Goal: Use online tool/utility: Utilize a website feature to perform a specific function

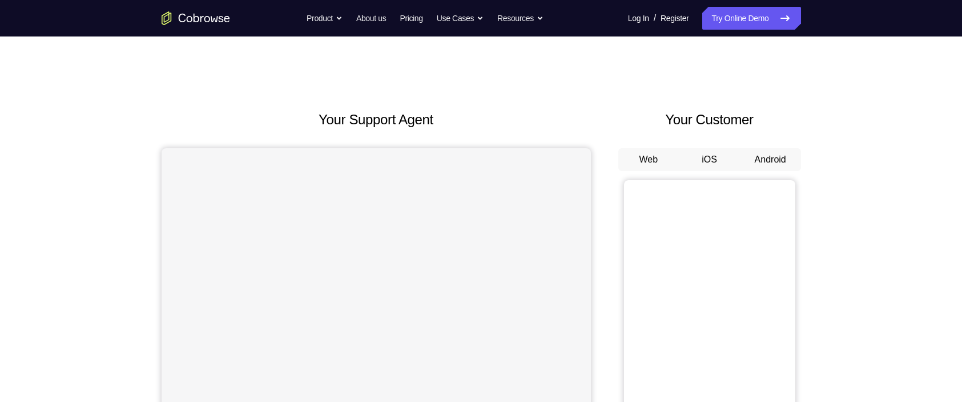
click at [781, 157] on button "Android" at bounding box center [770, 159] width 61 height 23
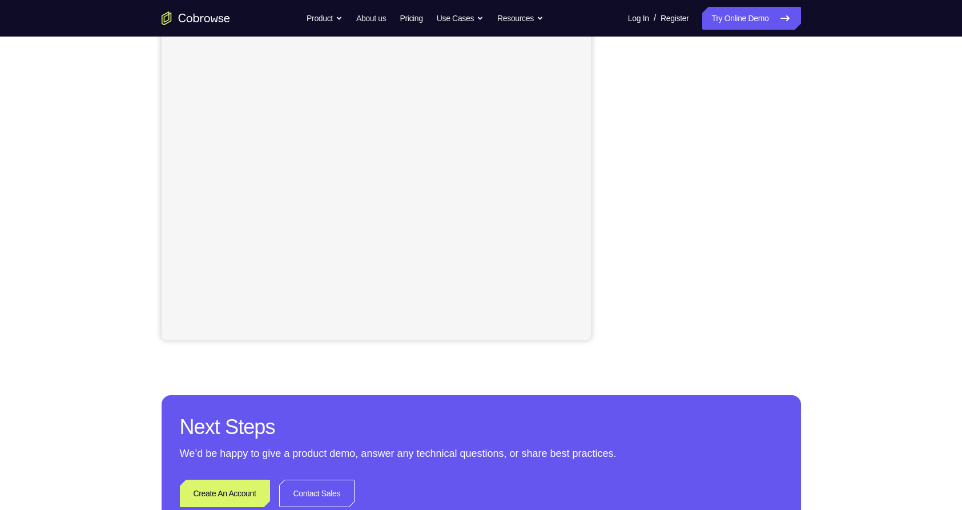
scroll to position [194, 0]
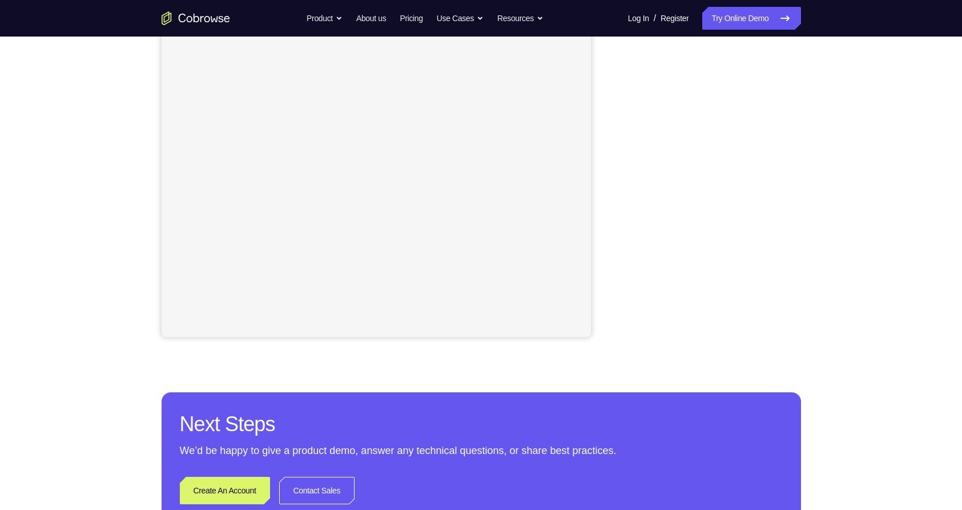
click at [812, 186] on div "Your Support Agent Your Customer Web iOS Android Next Steps We’d be happy to gi…" at bounding box center [481, 218] width 731 height 753
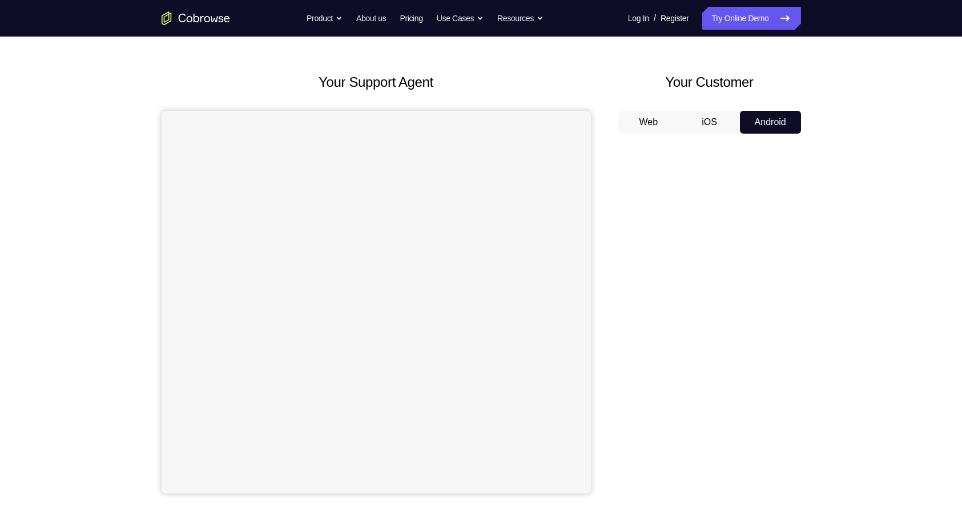
scroll to position [20, 0]
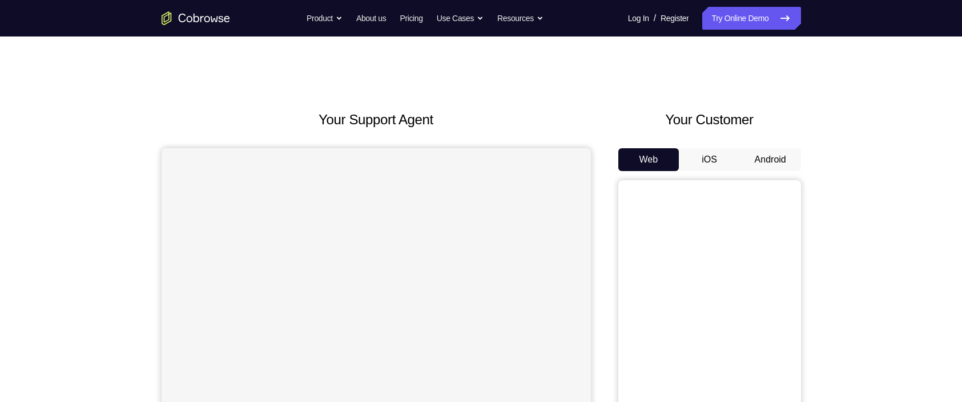
click at [768, 152] on button "Android" at bounding box center [770, 159] width 61 height 23
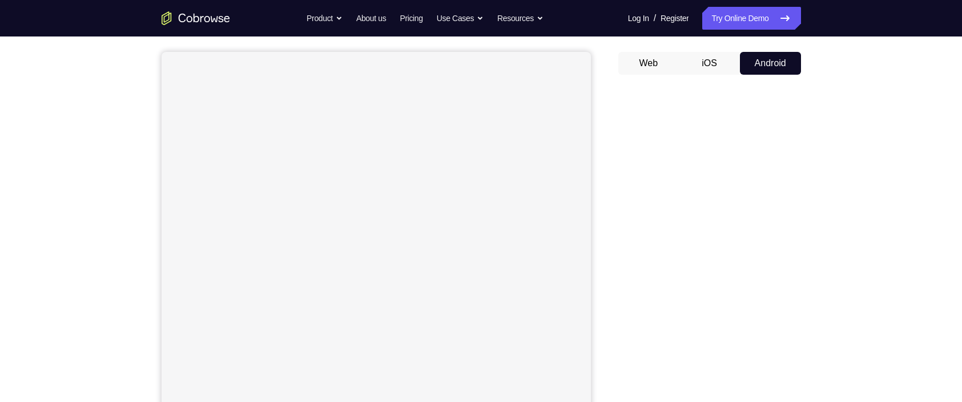
scroll to position [97, 0]
